Goal: Task Accomplishment & Management: Use online tool/utility

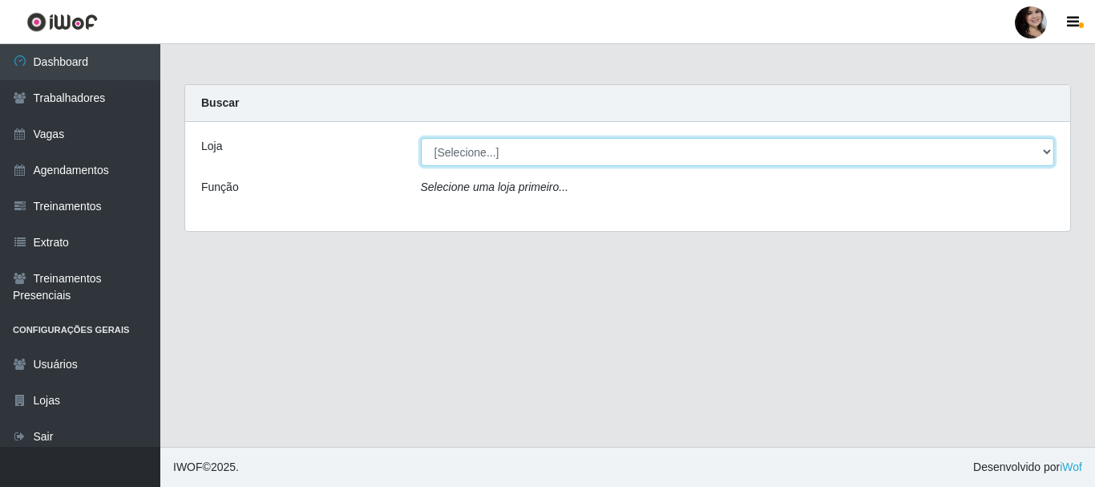
click at [1040, 153] on select "[Selecione...] SuperFácil Atacado - [PERSON_NAME]" at bounding box center [738, 152] width 634 height 28
select select "399"
click at [421, 138] on select "[Selecione...] SuperFácil Atacado - [PERSON_NAME]" at bounding box center [738, 152] width 634 height 28
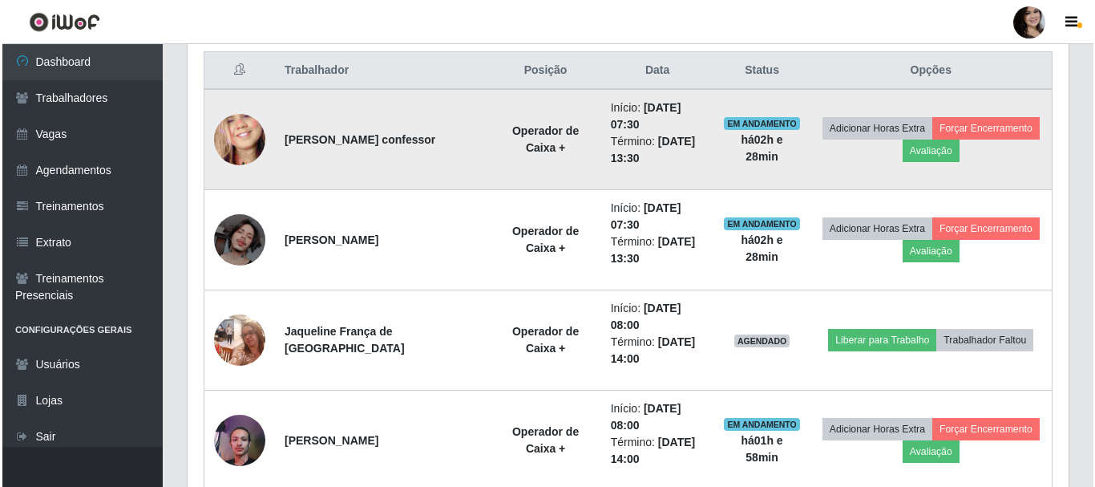
scroll to position [641, 0]
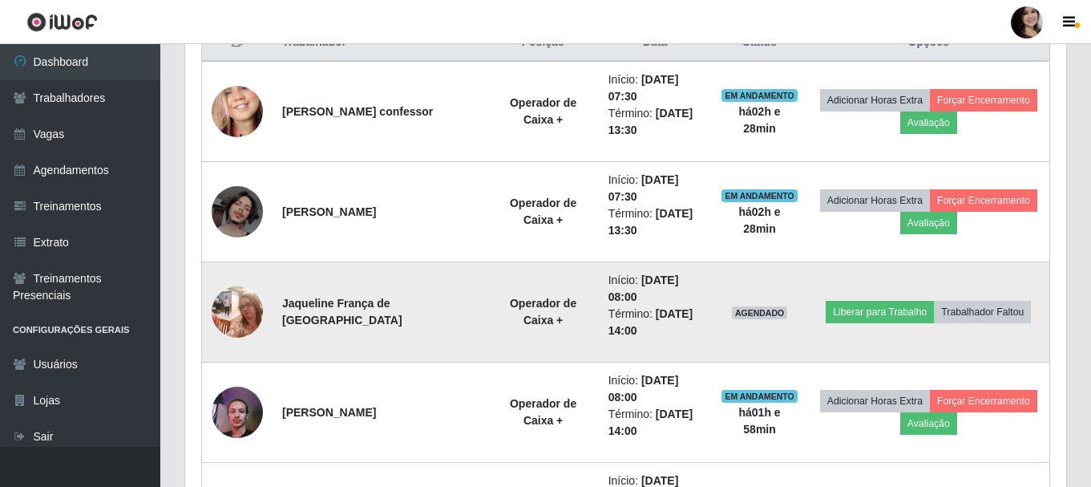
click at [238, 322] on img at bounding box center [237, 311] width 51 height 68
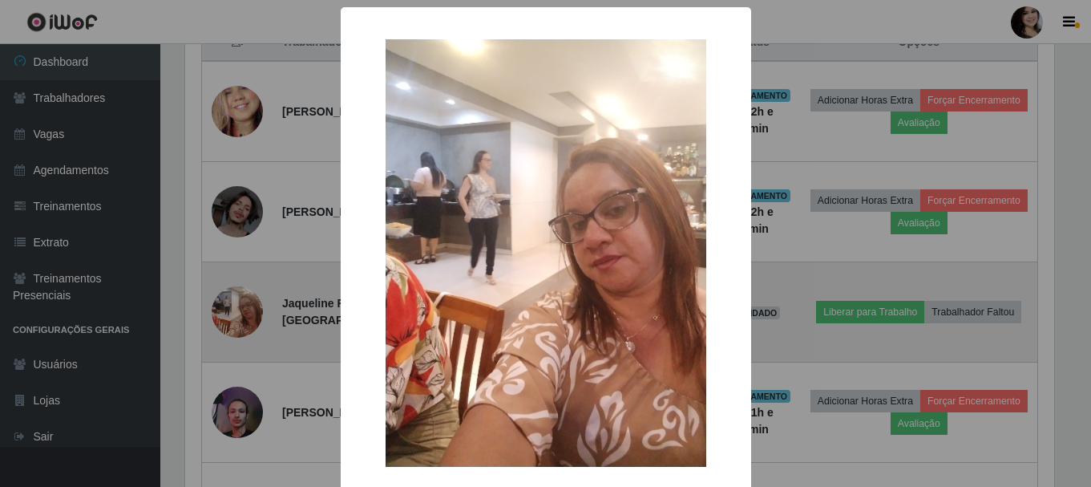
scroll to position [333, 873]
click at [238, 322] on div "× OK Cancel" at bounding box center [547, 243] width 1095 height 487
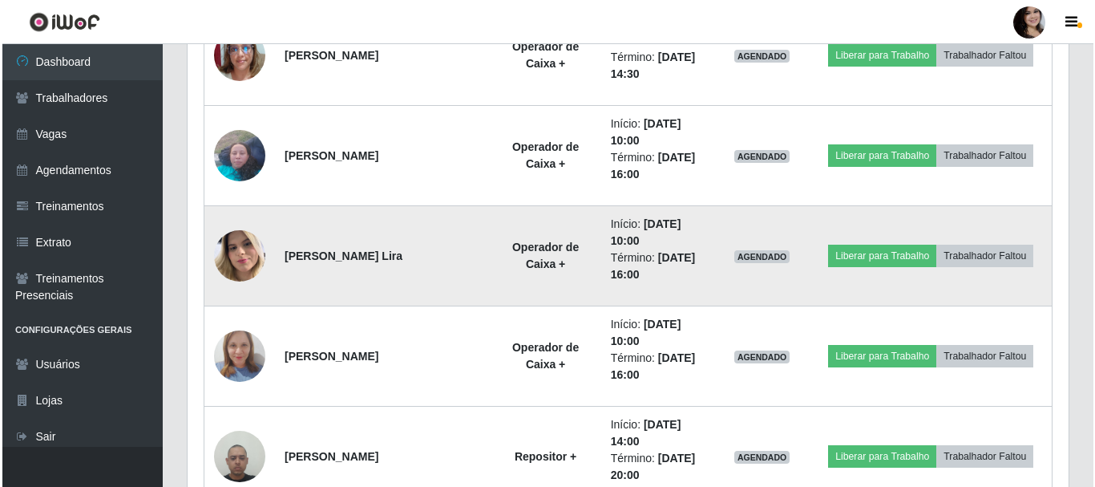
scroll to position [1363, 0]
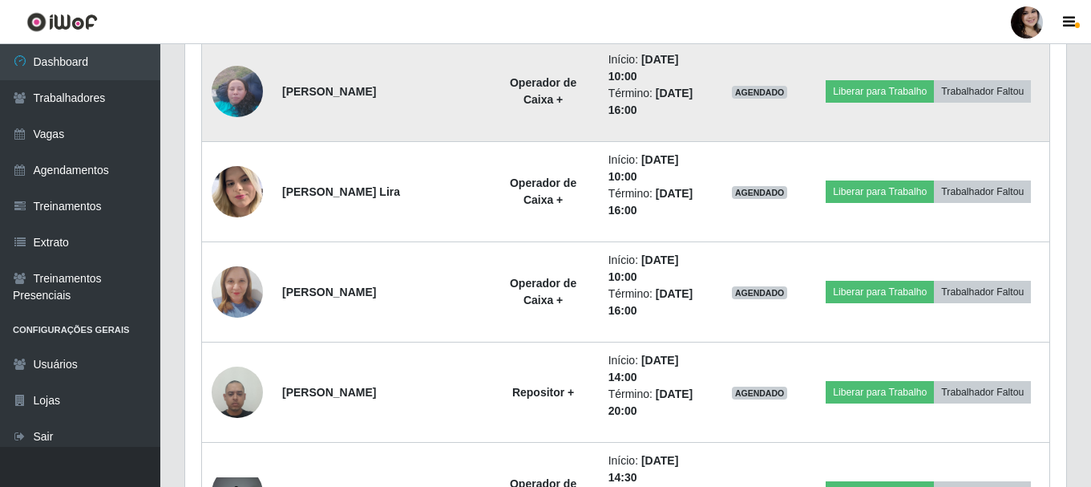
click at [887, 105] on td "Liberar para Trabalho Trabalhador Faltou" at bounding box center [929, 92] width 242 height 100
click at [867, 92] on button "Liberar para Trabalho" at bounding box center [880, 91] width 108 height 22
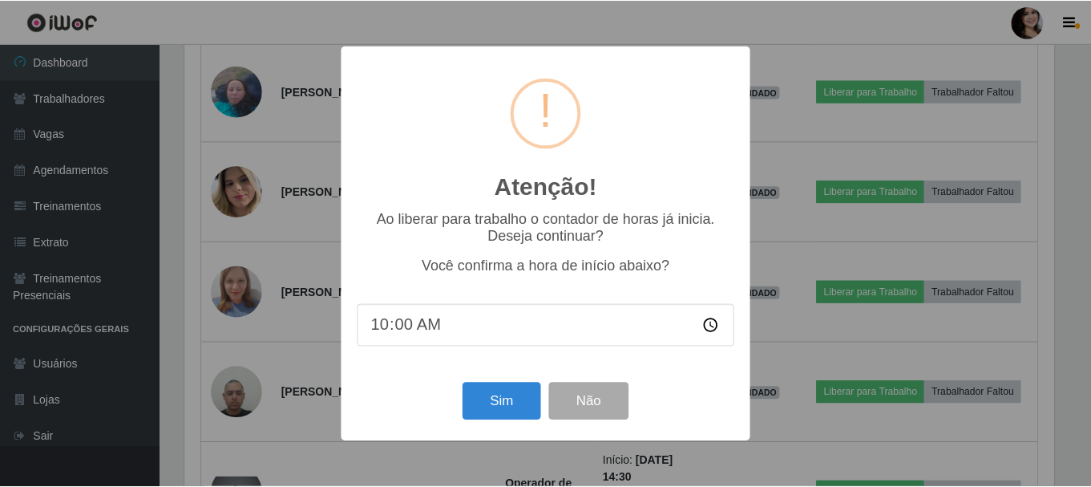
scroll to position [333, 873]
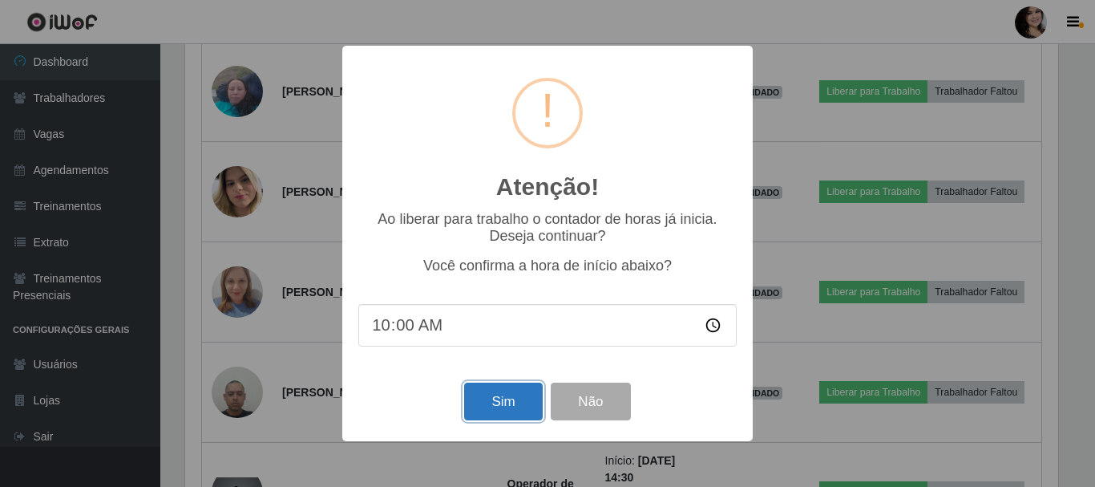
click at [500, 397] on button "Sim" at bounding box center [503, 401] width 78 height 38
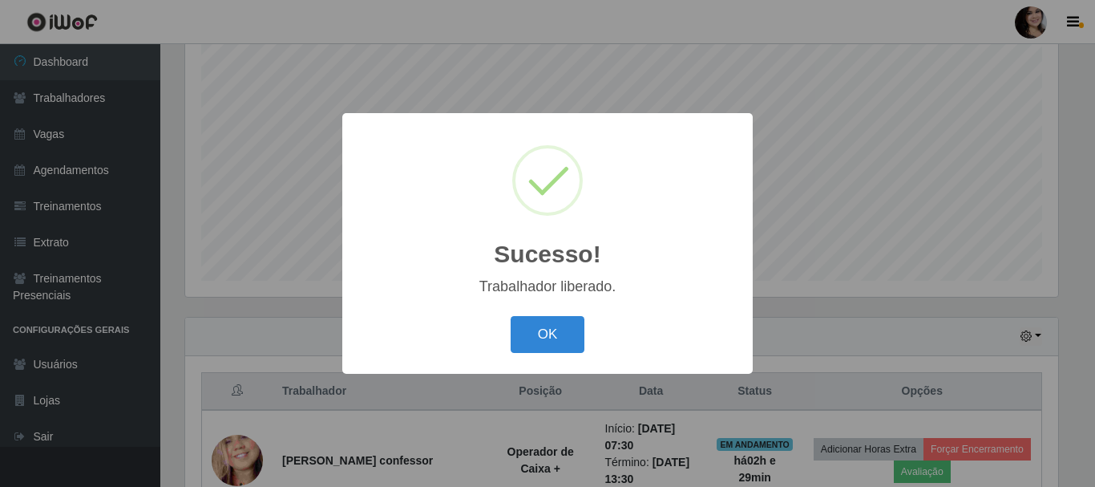
click at [517, 356] on div "OK Cancel" at bounding box center [547, 334] width 378 height 46
click at [559, 350] on button "OK" at bounding box center [548, 335] width 75 height 38
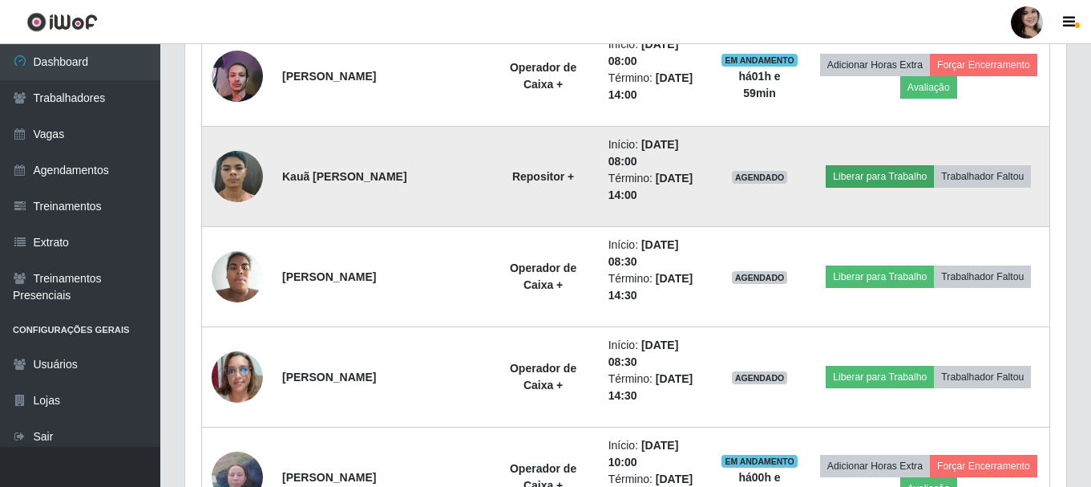
scroll to position [1014, 0]
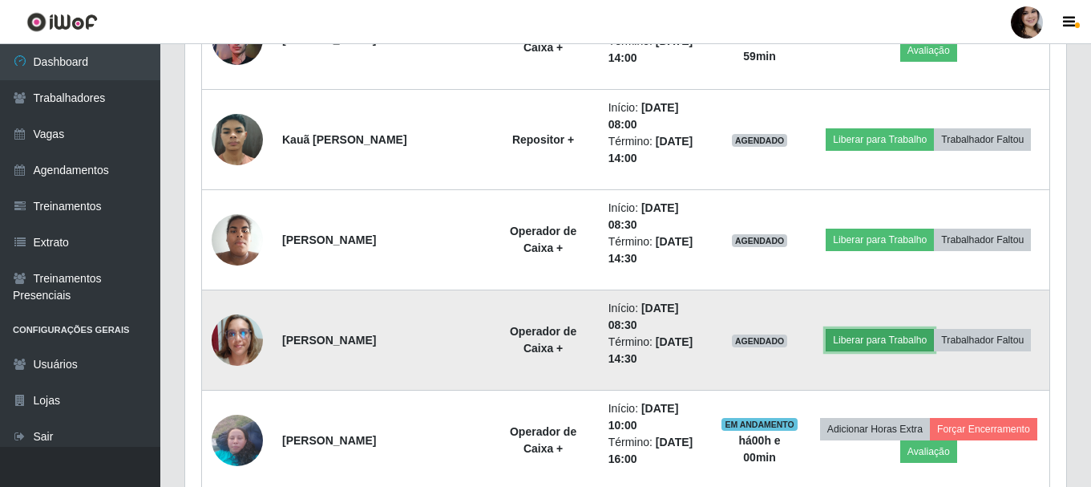
click at [882, 340] on button "Liberar para Trabalho" at bounding box center [880, 340] width 108 height 22
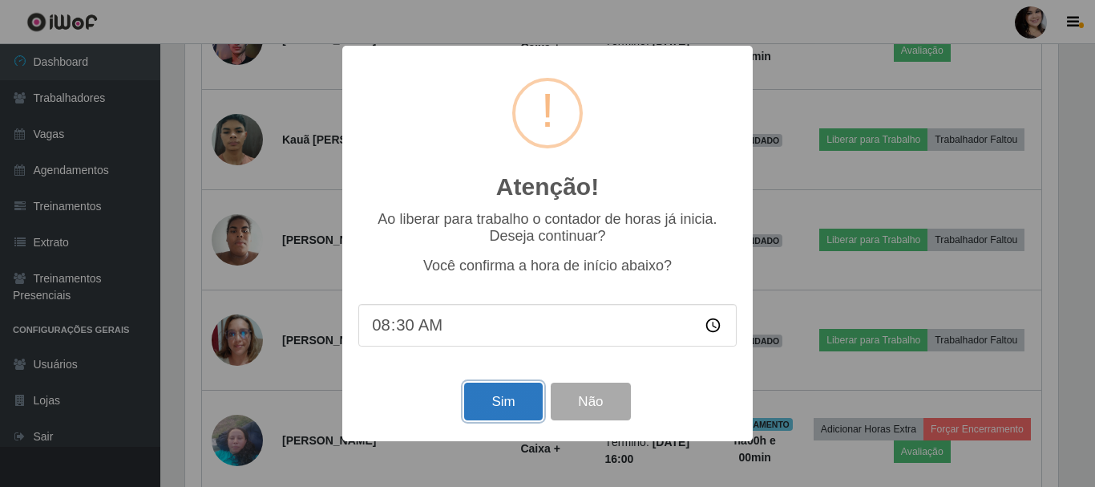
click at [512, 410] on button "Sim" at bounding box center [503, 401] width 78 height 38
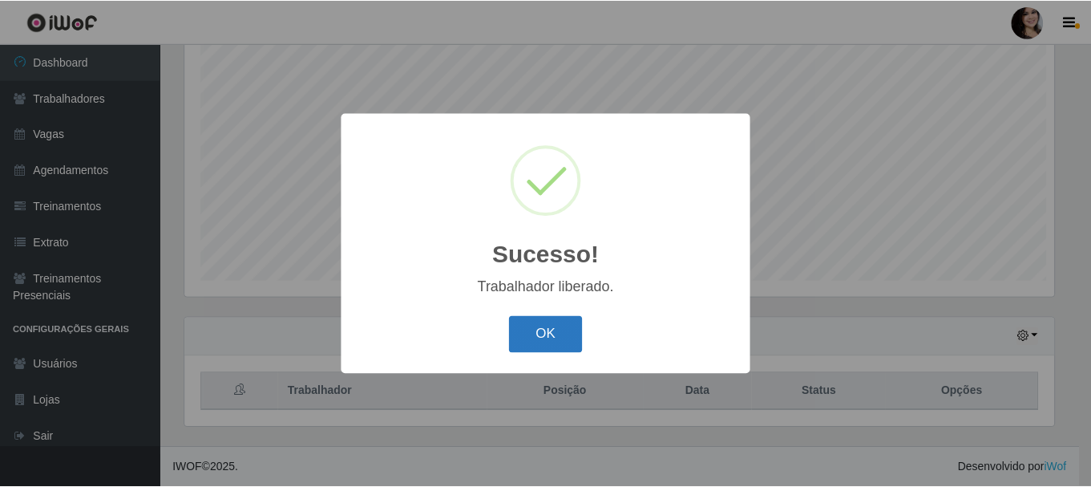
scroll to position [0, 0]
click at [554, 320] on button "OK" at bounding box center [548, 335] width 75 height 38
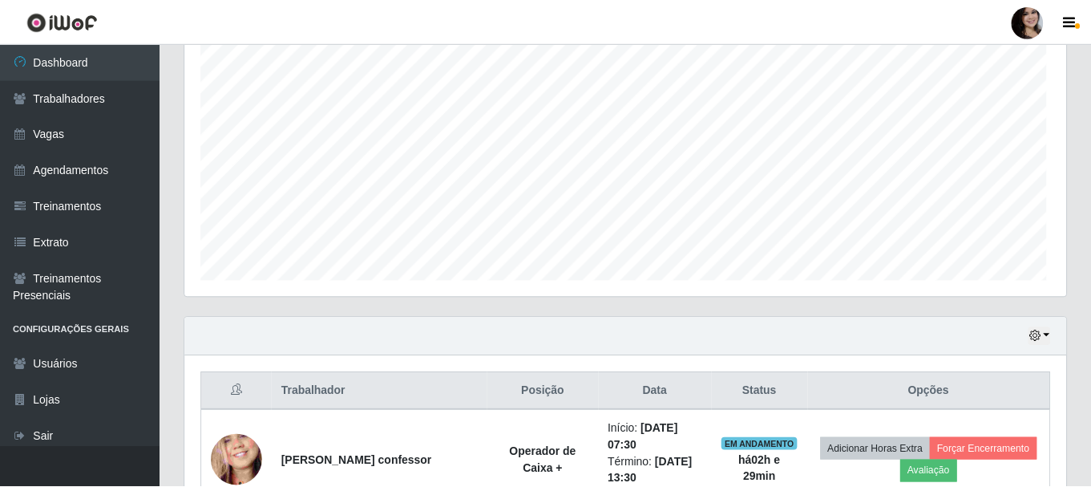
scroll to position [801254, 800705]
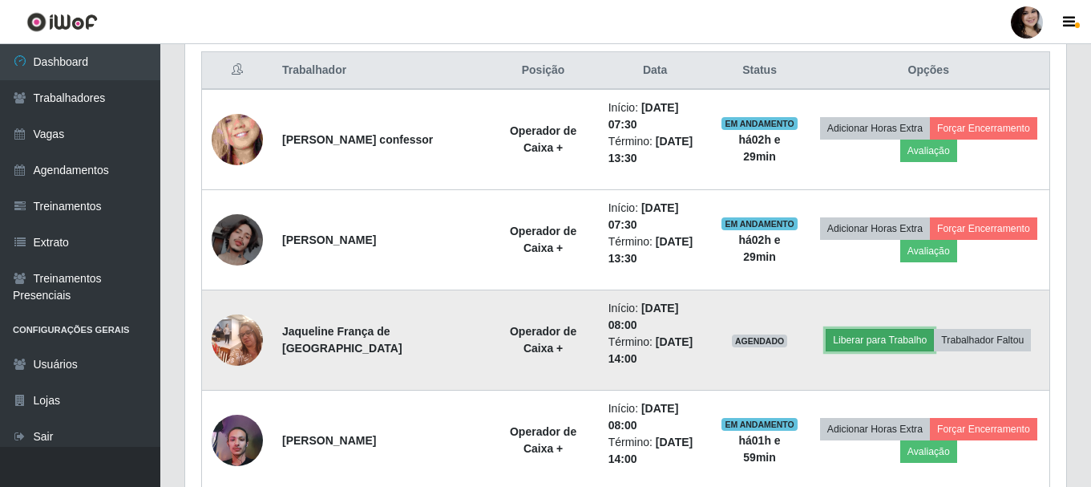
click at [895, 343] on button "Liberar para Trabalho" at bounding box center [880, 340] width 108 height 22
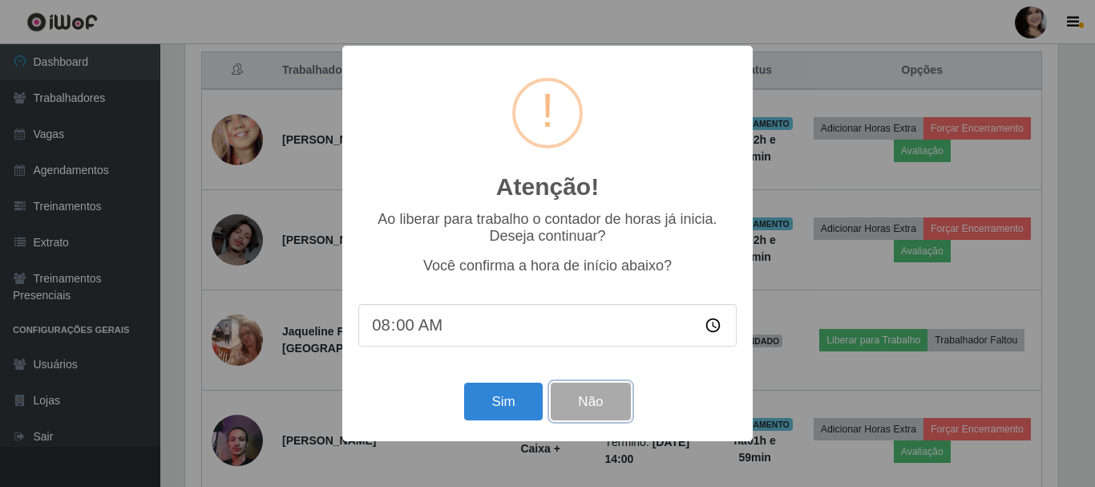
drag, startPoint x: 630, startPoint y: 405, endPoint x: 594, endPoint y: 409, distance: 36.3
click at [630, 406] on button "Não" at bounding box center [590, 401] width 79 height 38
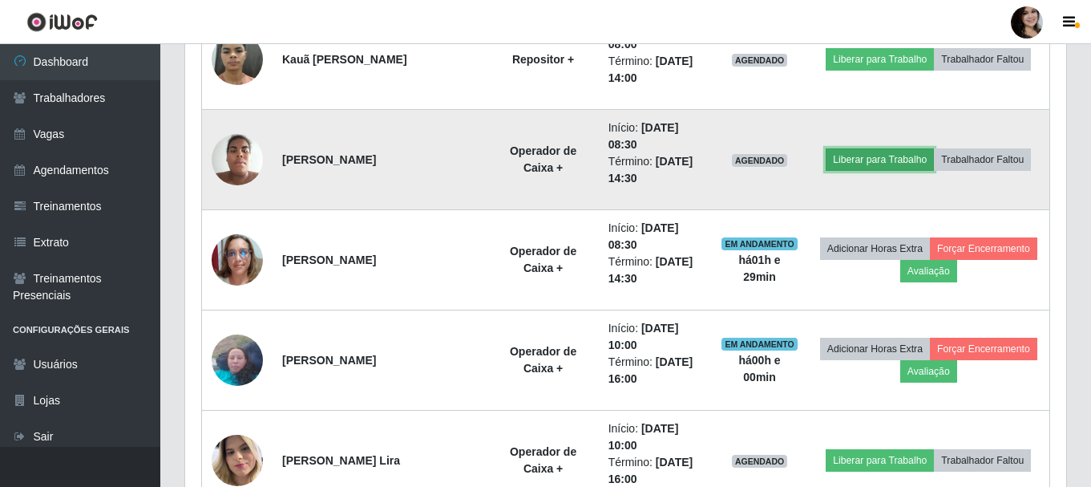
click at [883, 161] on button "Liberar para Trabalho" at bounding box center [880, 159] width 108 height 22
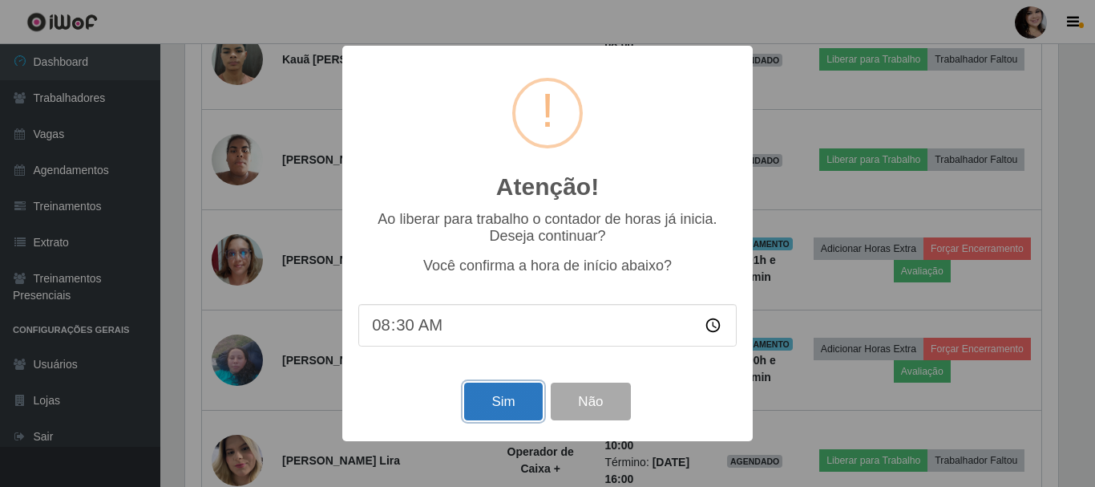
click at [504, 409] on button "Sim" at bounding box center [503, 401] width 78 height 38
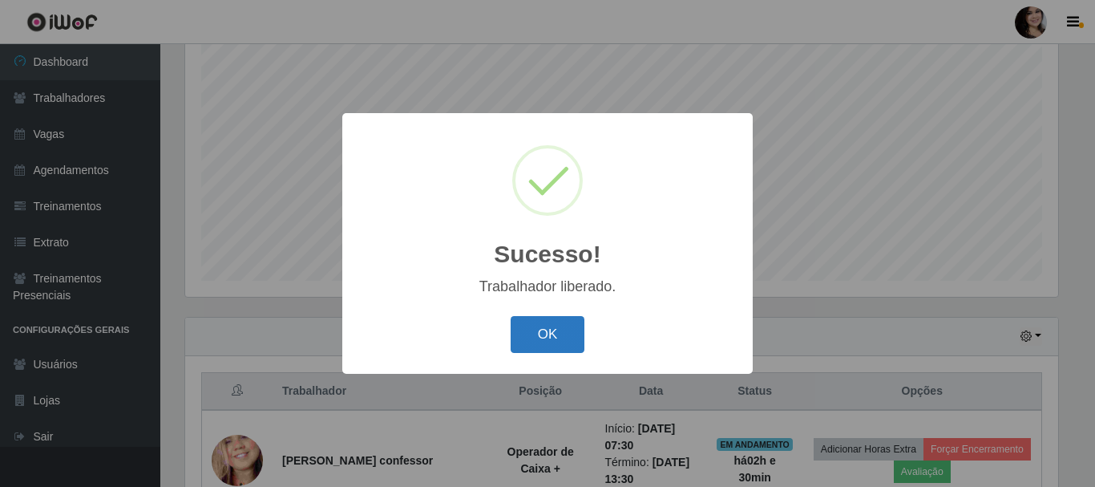
click at [568, 334] on button "OK" at bounding box center [548, 335] width 75 height 38
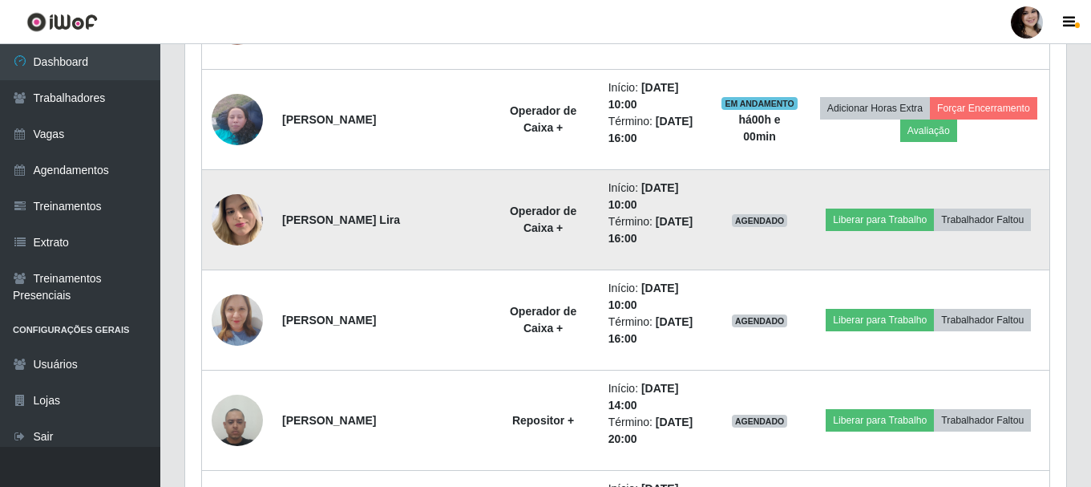
click at [238, 233] on img at bounding box center [237, 219] width 51 height 68
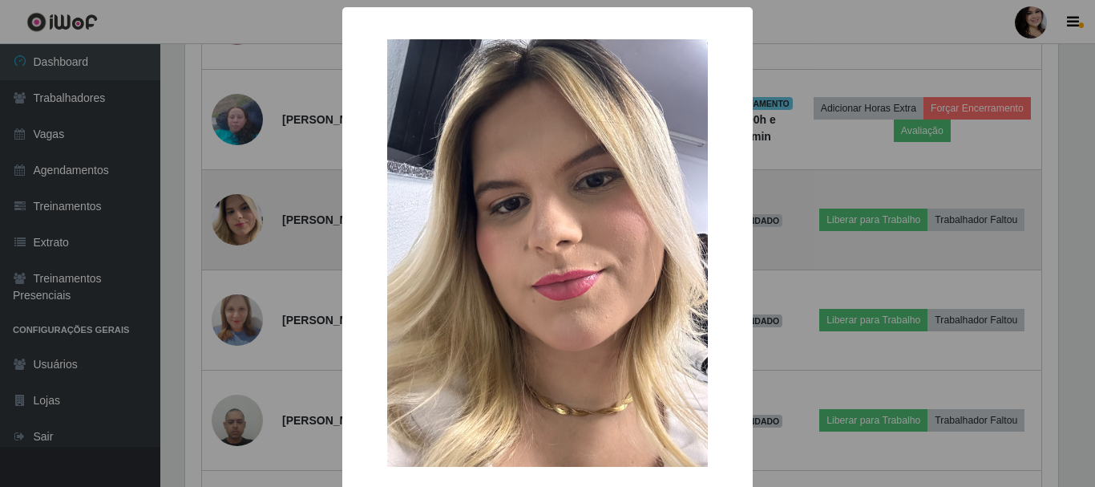
click at [238, 233] on div "× OK Cancel" at bounding box center [547, 243] width 1095 height 487
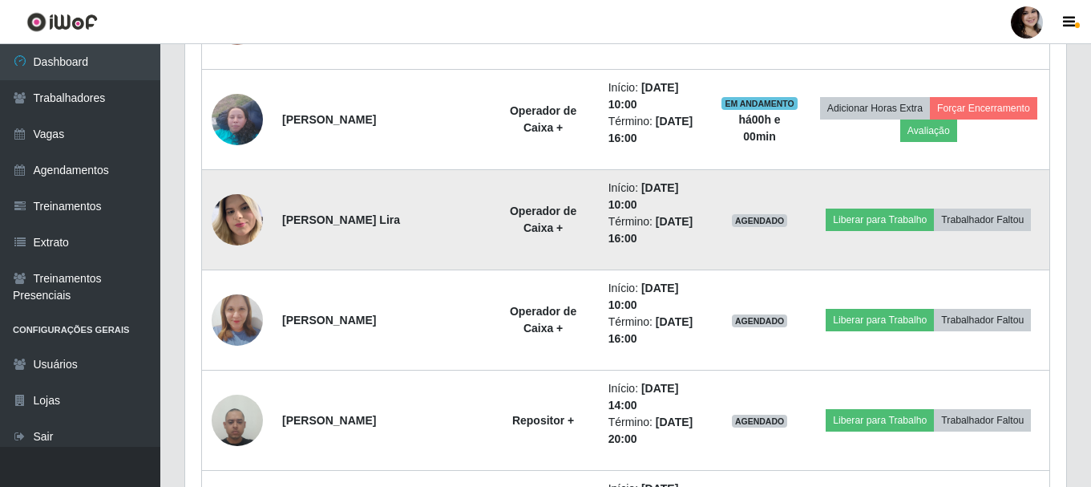
click at [249, 223] on img at bounding box center [237, 219] width 51 height 68
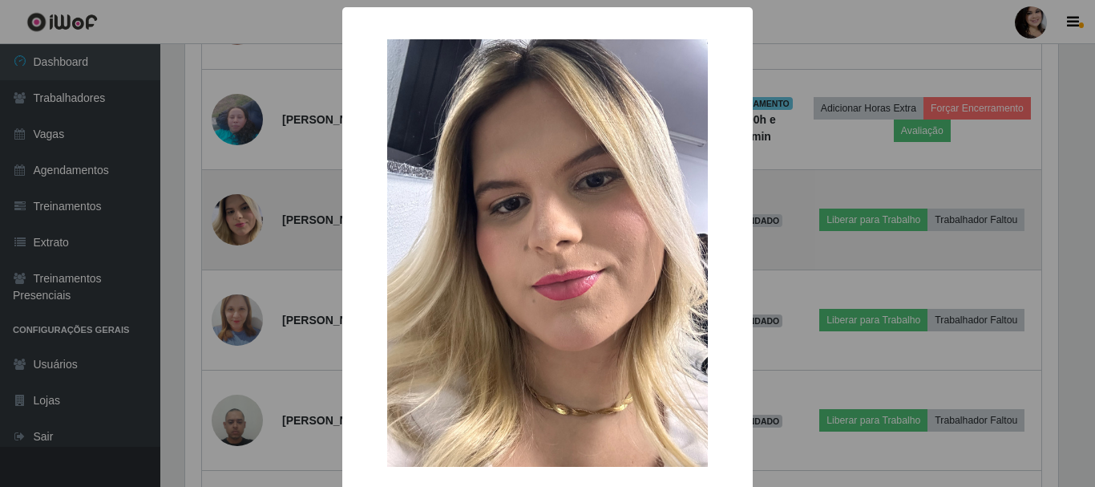
click at [249, 223] on div "× OK Cancel" at bounding box center [547, 243] width 1095 height 487
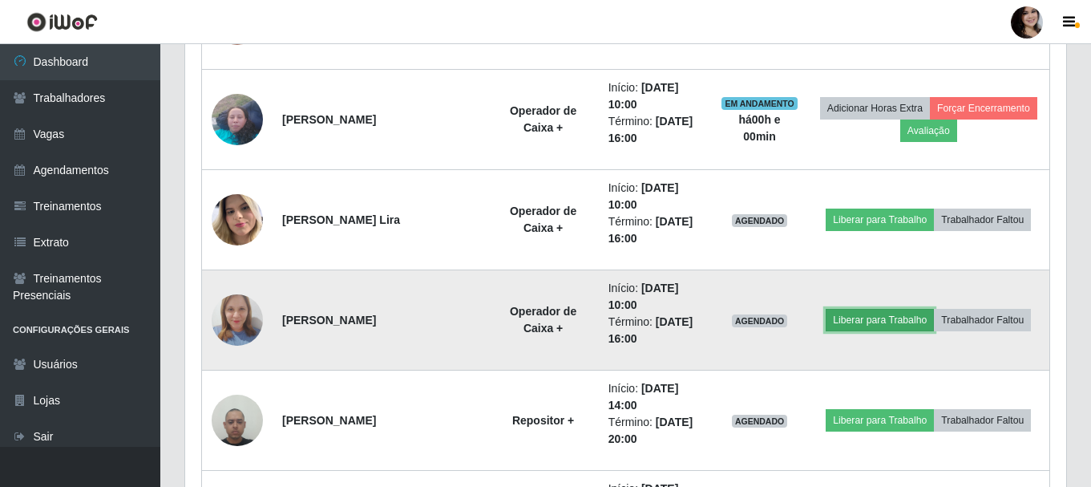
click at [862, 325] on button "Liberar para Trabalho" at bounding box center [880, 320] width 108 height 22
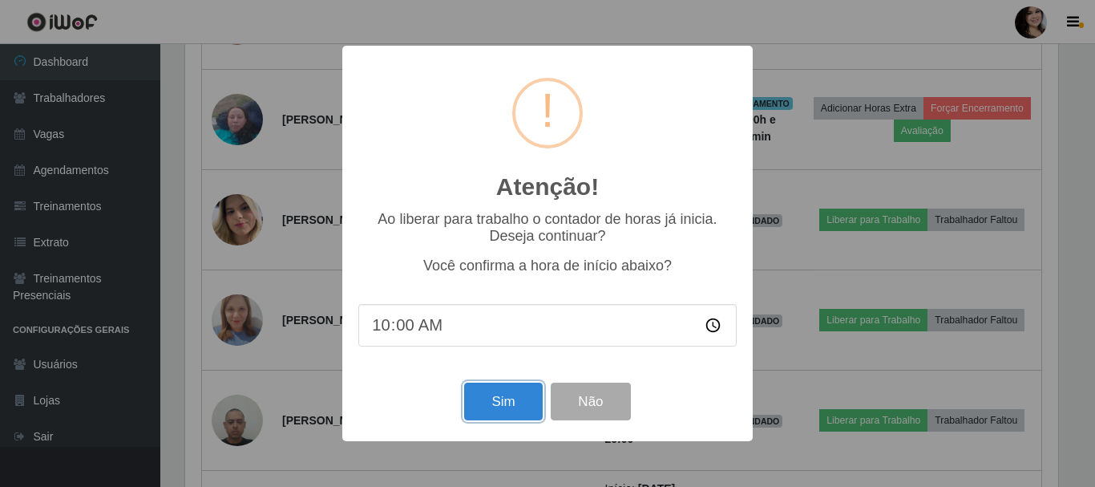
drag, startPoint x: 495, startPoint y: 414, endPoint x: 519, endPoint y: 410, distance: 23.6
click at [495, 413] on button "Sim" at bounding box center [503, 401] width 78 height 38
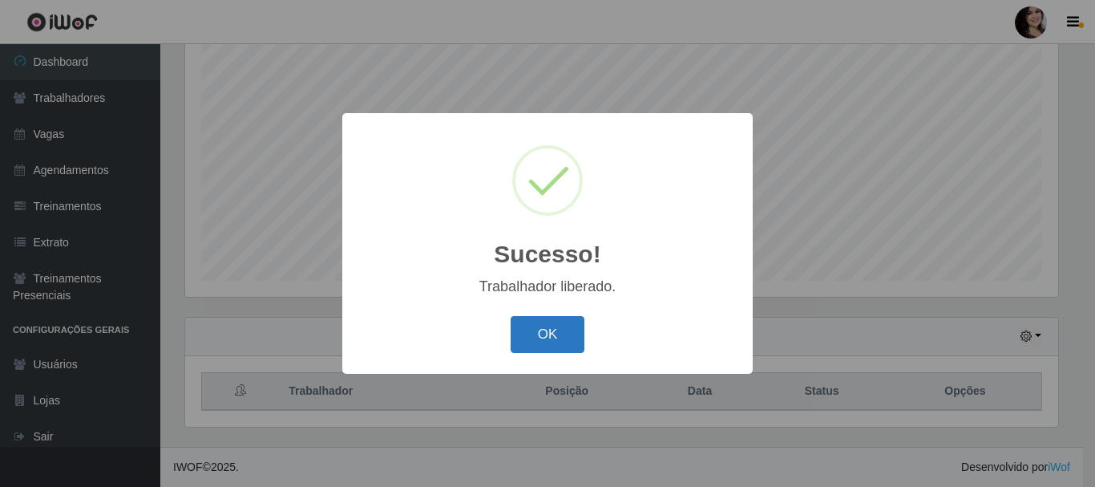
click at [549, 333] on button "OK" at bounding box center [548, 335] width 75 height 38
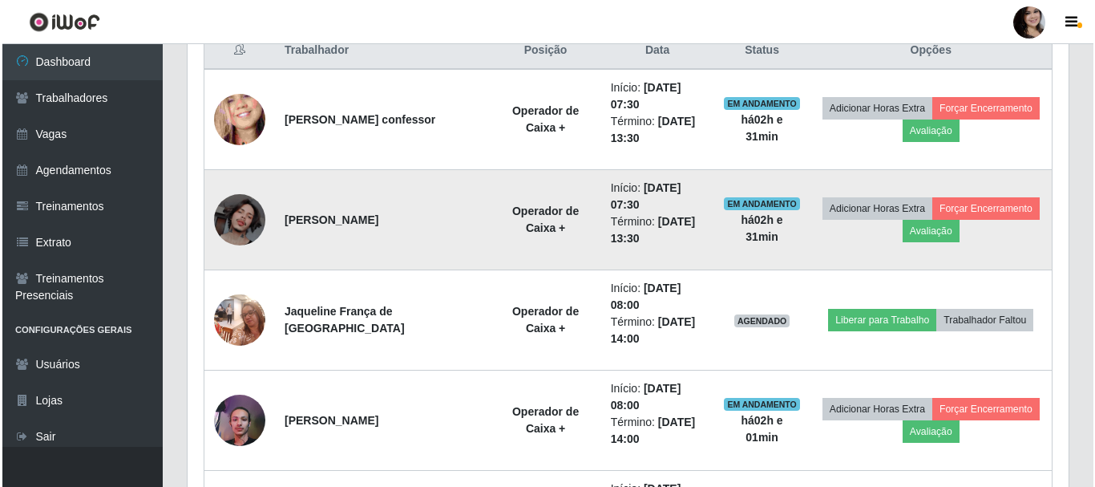
scroll to position [794, 0]
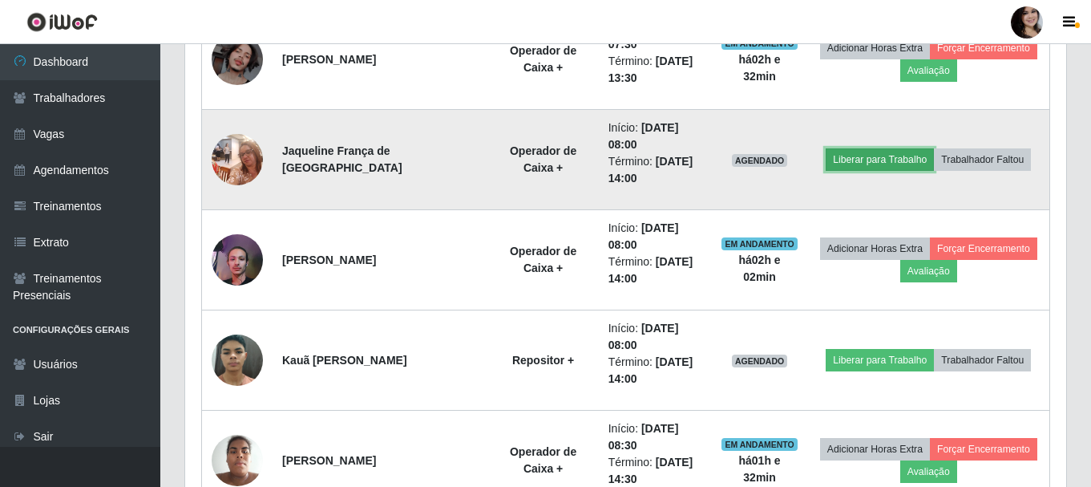
click at [872, 168] on button "Liberar para Trabalho" at bounding box center [880, 159] width 108 height 22
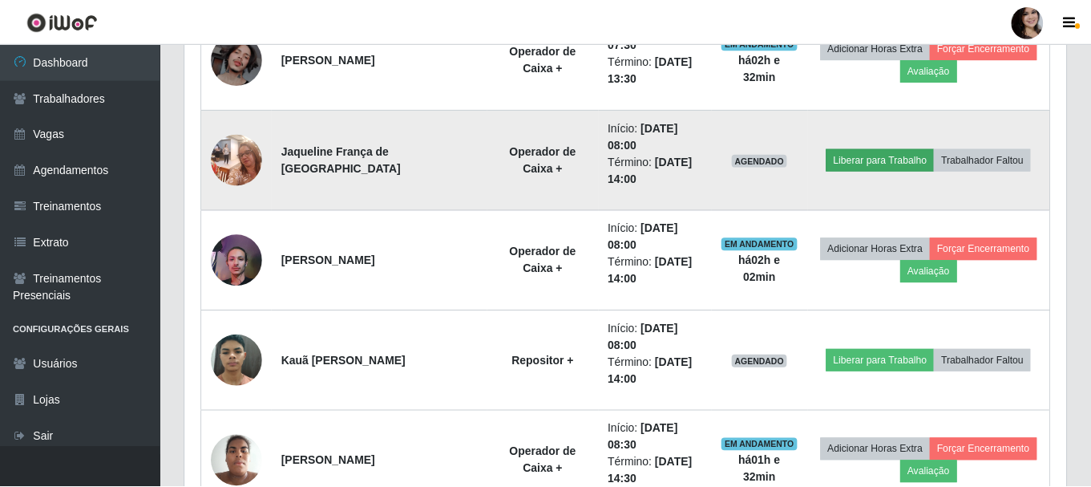
scroll to position [333, 873]
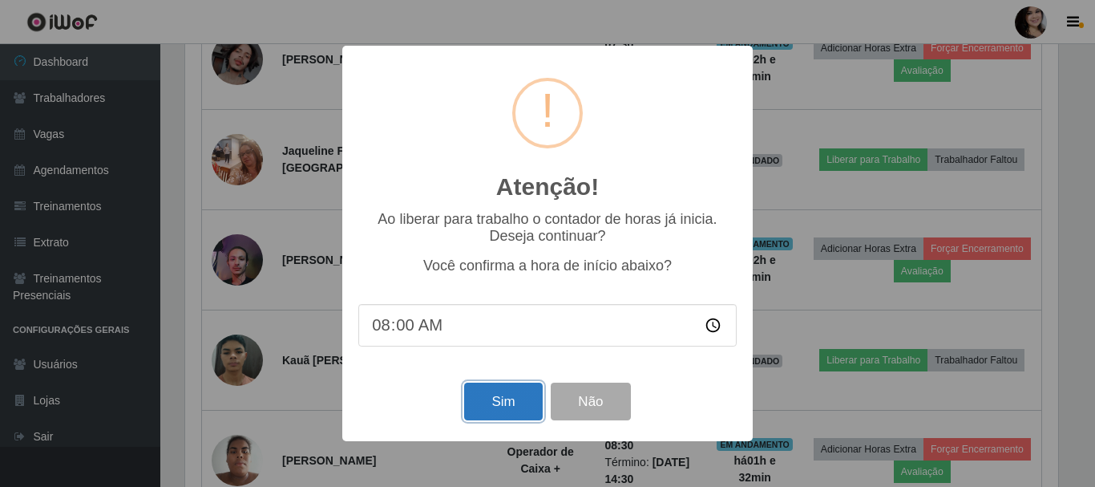
click at [531, 408] on button "Sim" at bounding box center [503, 401] width 78 height 38
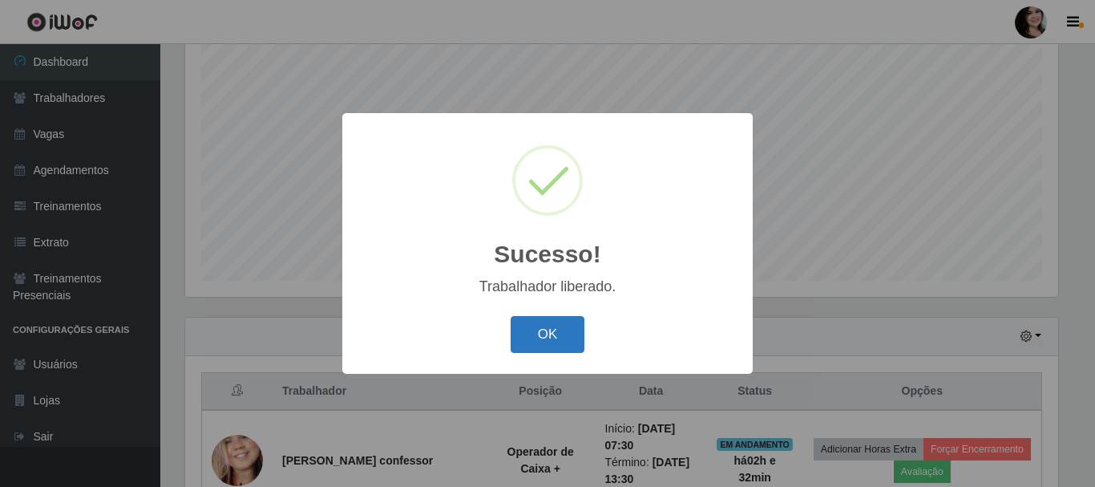
click at [537, 339] on button "OK" at bounding box center [548, 335] width 75 height 38
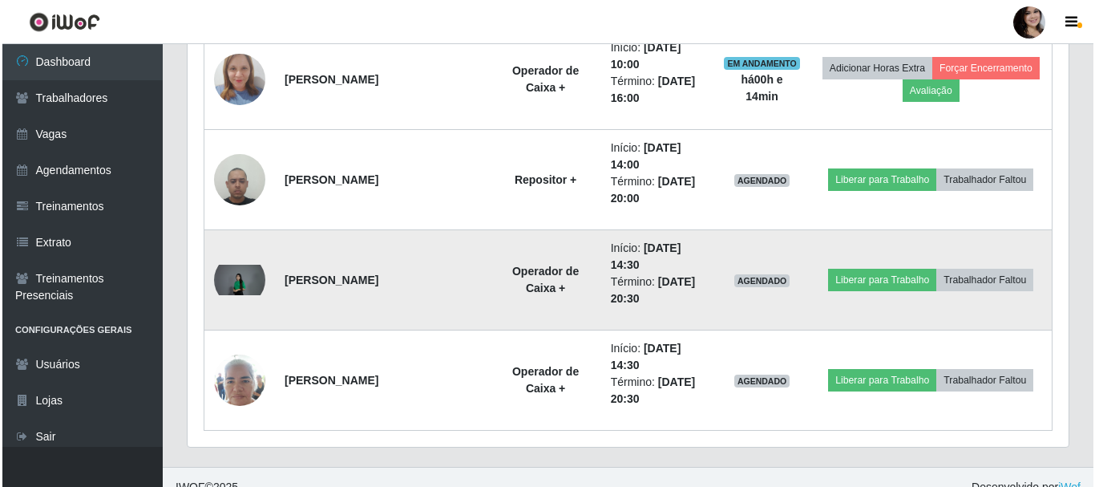
scroll to position [1415, 0]
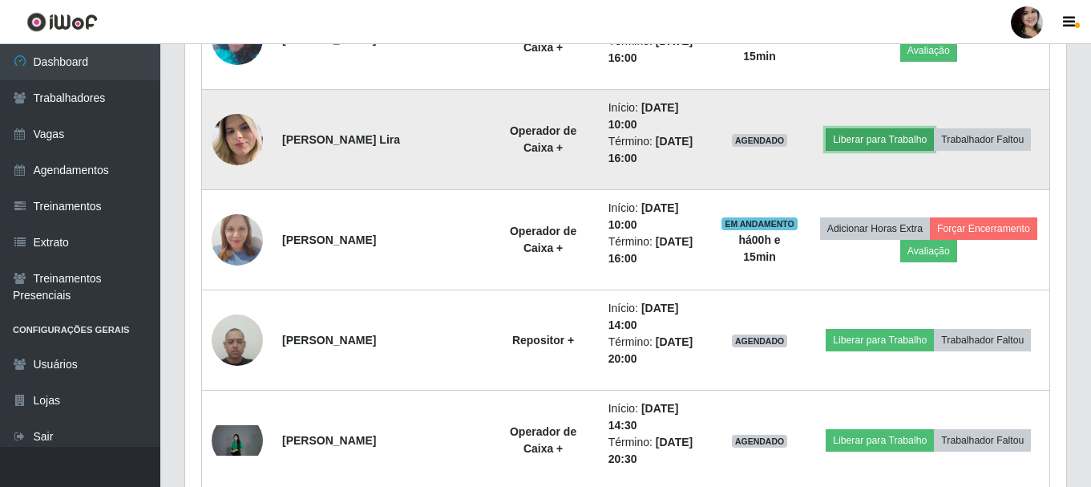
click at [873, 143] on button "Liberar para Trabalho" at bounding box center [880, 139] width 108 height 22
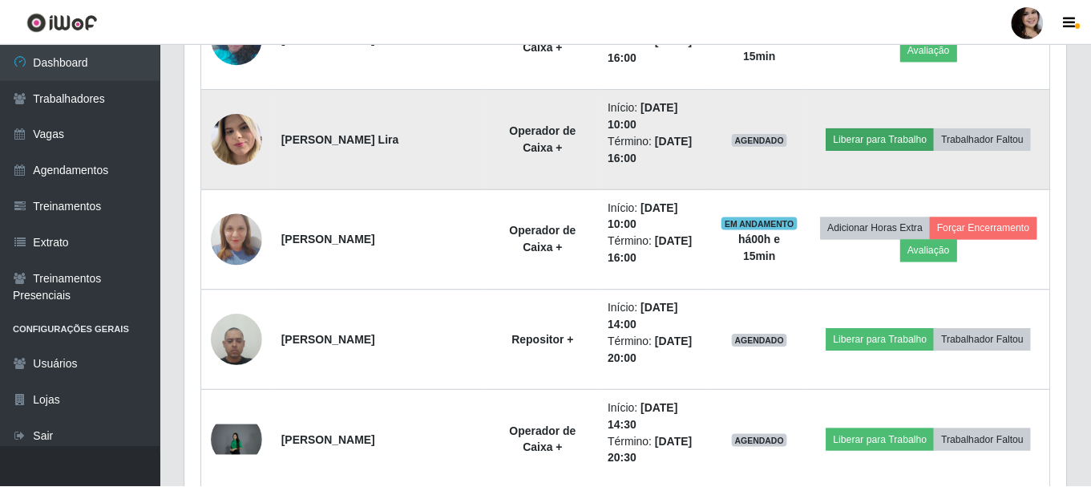
scroll to position [333, 873]
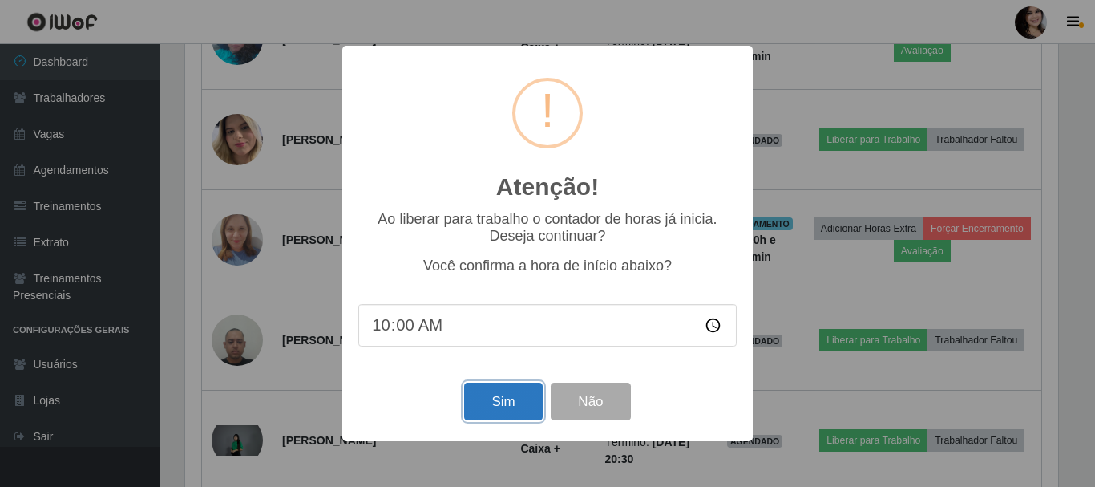
click at [518, 411] on button "Sim" at bounding box center [503, 401] width 78 height 38
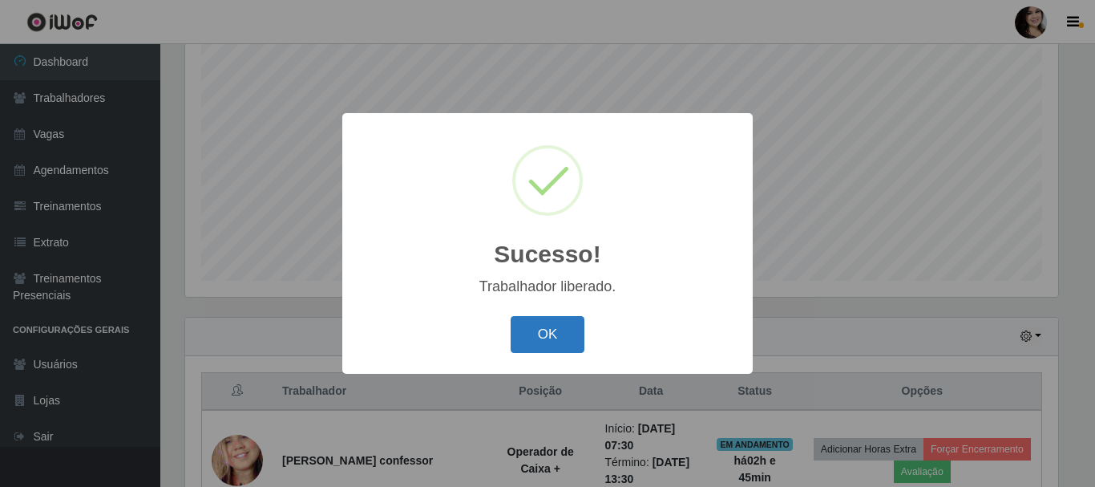
click at [553, 346] on button "OK" at bounding box center [548, 335] width 75 height 38
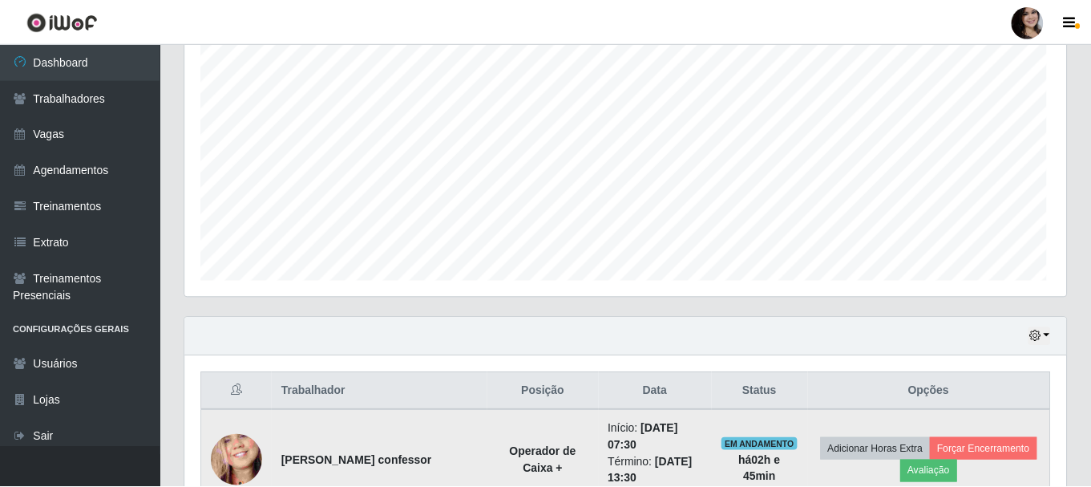
scroll to position [333, 881]
